Goal: Book appointment/travel/reservation

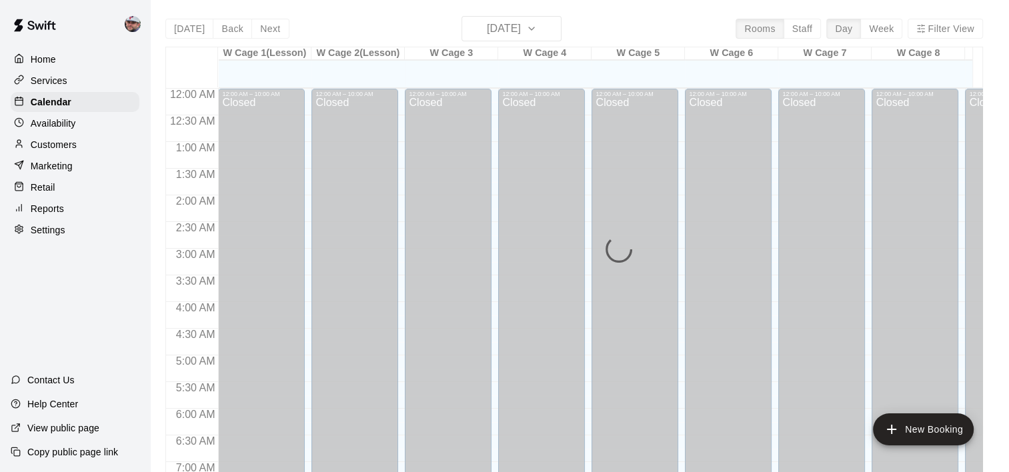
scroll to position [467, 0]
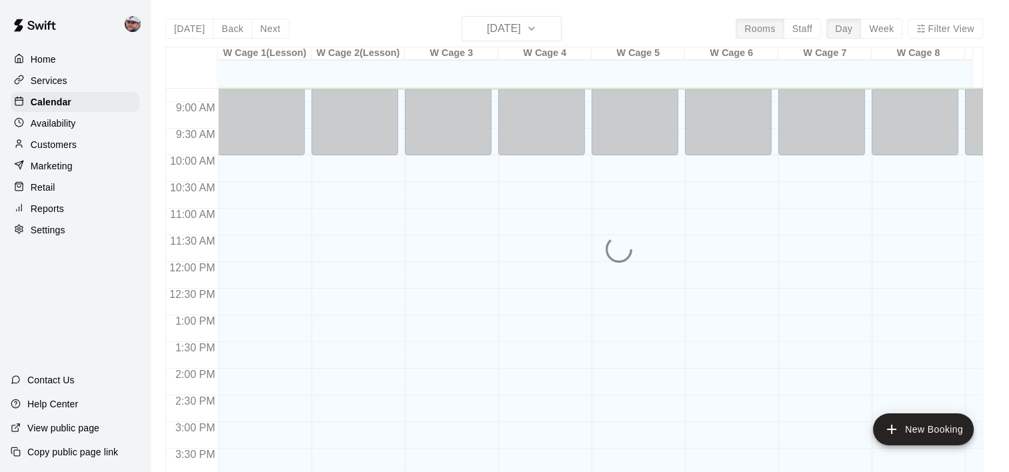
click at [506, 37] on div "[DATE] Back [DATE][DATE] Rooms Staff Day Week Filter View W Cage 1(Lesson) 19 F…" at bounding box center [574, 252] width 818 height 472
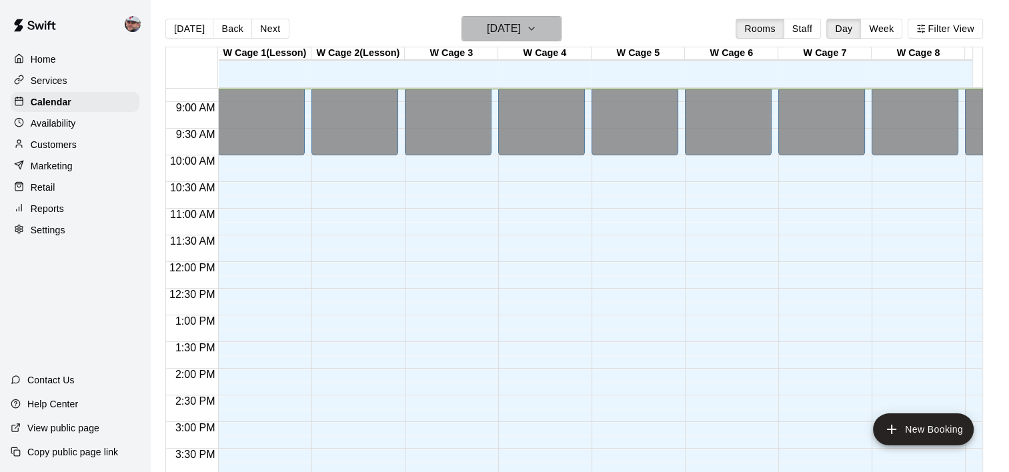
click at [500, 27] on h6 "[DATE]" at bounding box center [504, 28] width 34 height 19
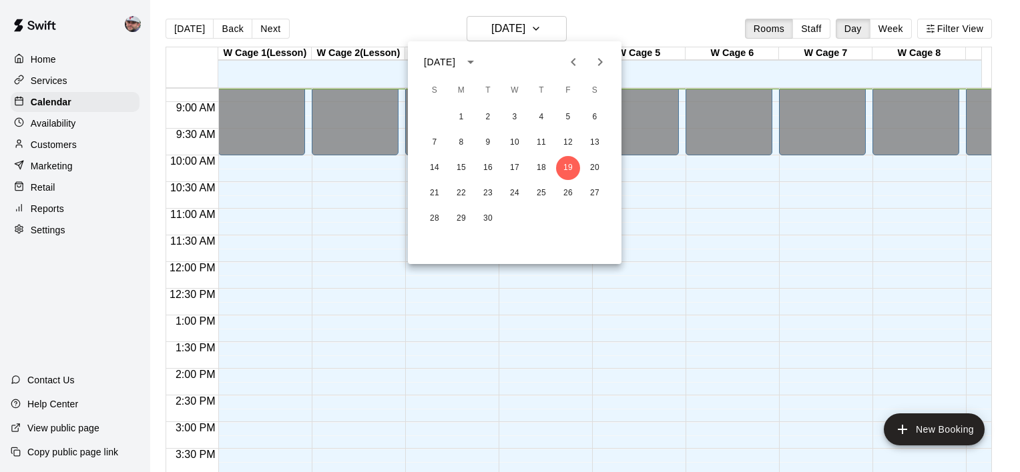
click at [601, 59] on icon "Next month" at bounding box center [600, 62] width 16 height 16
click at [518, 167] on button "15" at bounding box center [514, 168] width 24 height 24
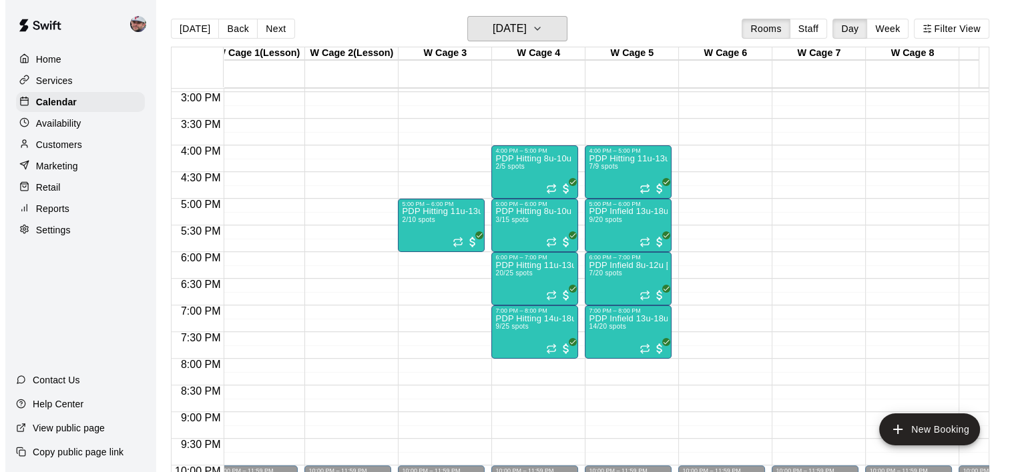
scroll to position [0, 13]
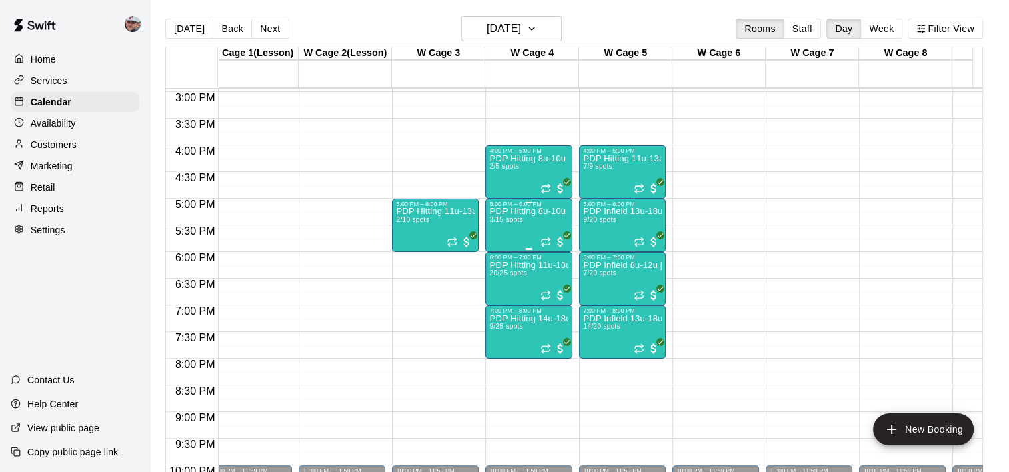
click at [520, 216] on div "PDP Hitting 8u-10u Westampton 3/15 spots" at bounding box center [529, 444] width 79 height 472
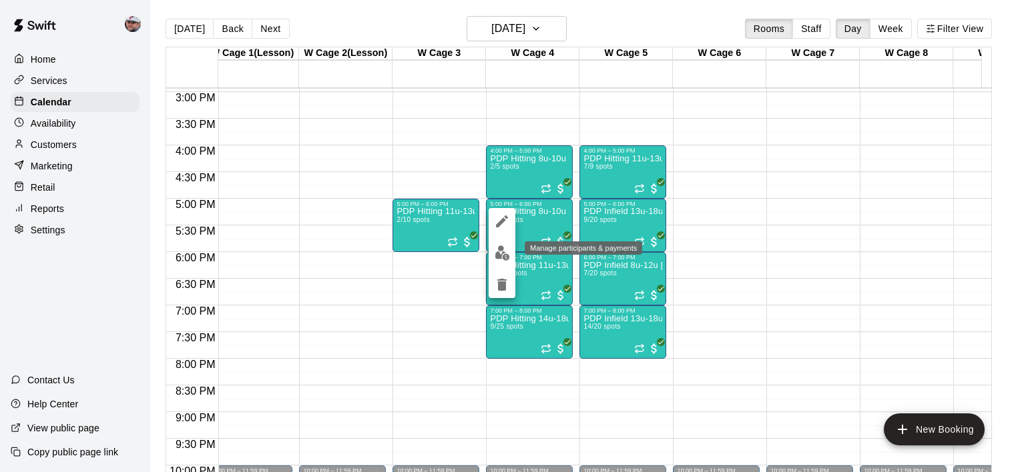
click at [502, 253] on img "edit" at bounding box center [501, 253] width 15 height 15
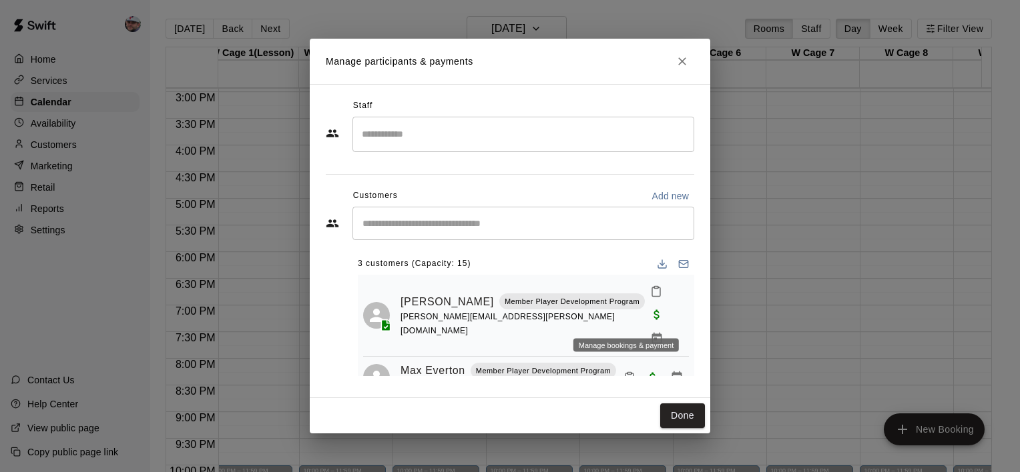
click at [650, 332] on icon "Manage bookings & payment" at bounding box center [656, 338] width 13 height 13
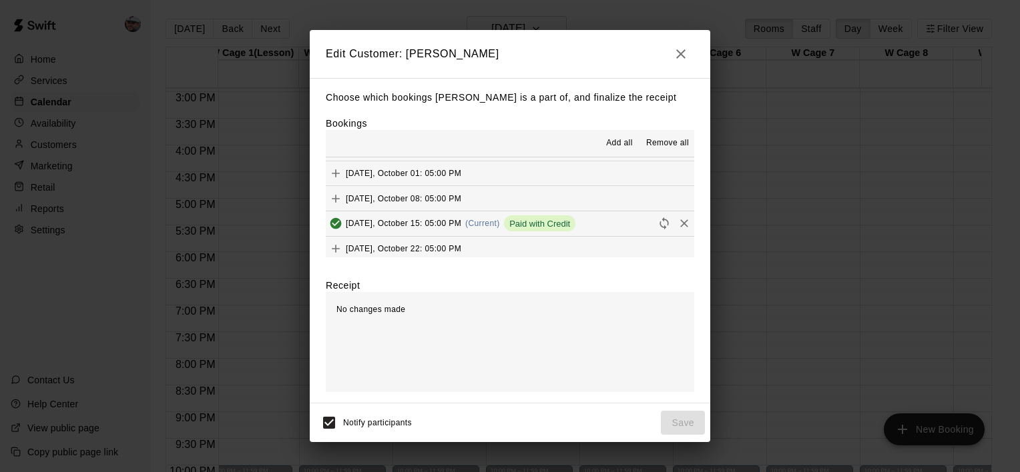
scroll to position [99, 0]
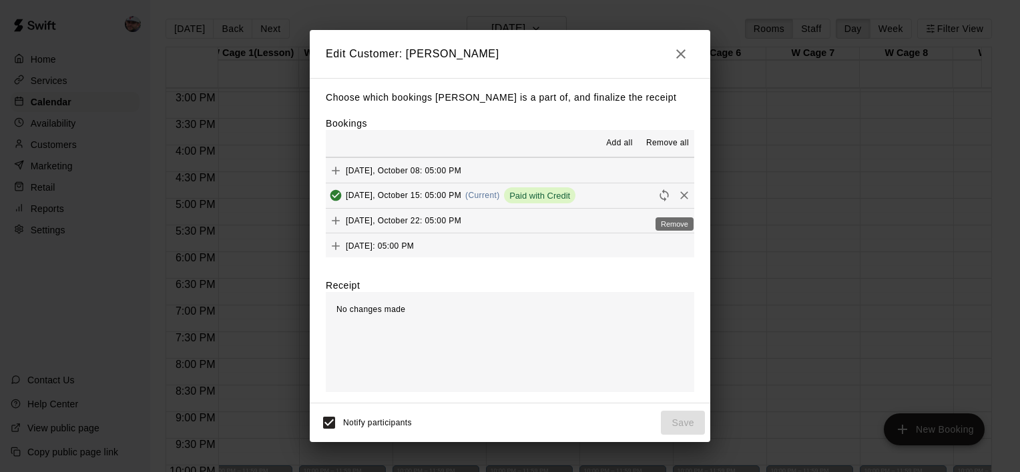
click at [677, 202] on icon "Remove" at bounding box center [683, 195] width 13 height 13
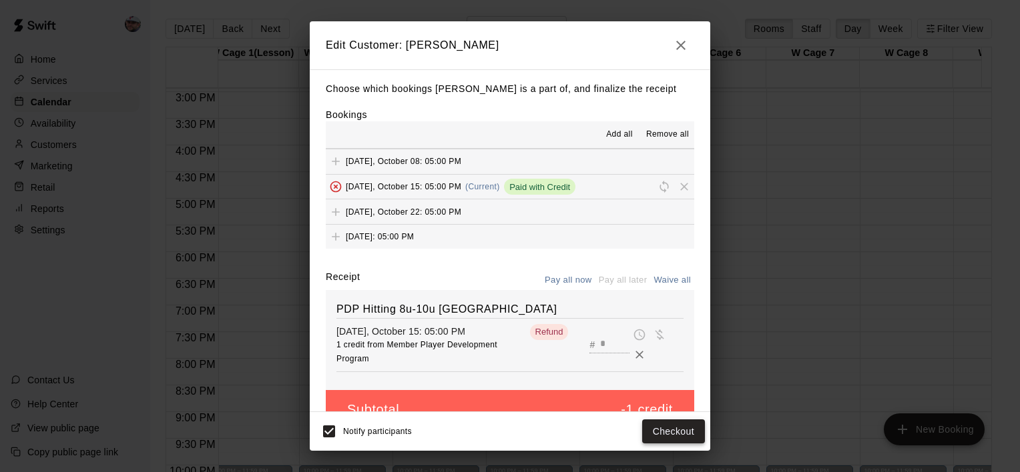
click at [677, 438] on button "Checkout" at bounding box center [673, 432] width 63 height 25
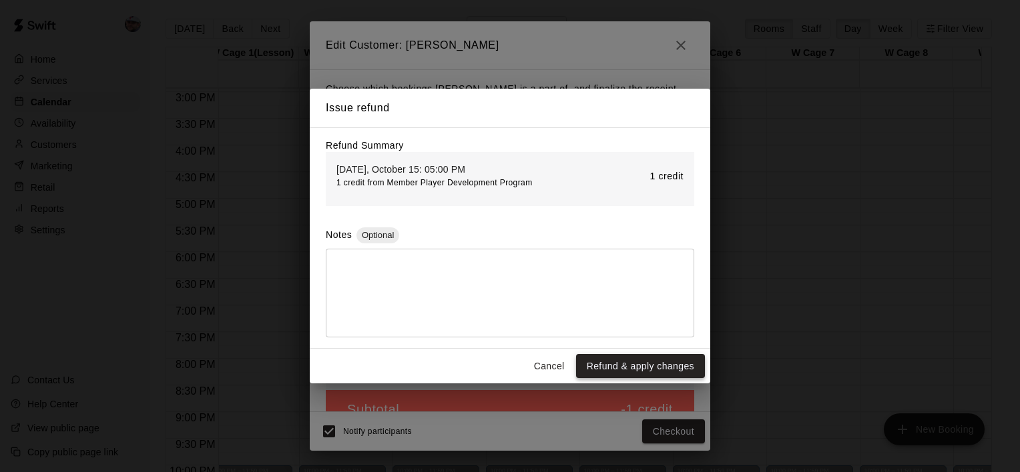
click at [606, 368] on button "Refund & apply changes" at bounding box center [640, 366] width 129 height 25
